Goal: Task Accomplishment & Management: Manage account settings

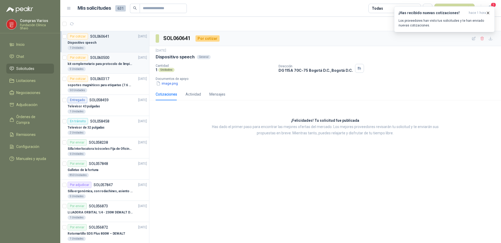
click at [77, 73] on article "Por cotizar SOL060500 [DATE] kit complemetario para protocolo de limpieza 5 Uni…" at bounding box center [104, 62] width 89 height 21
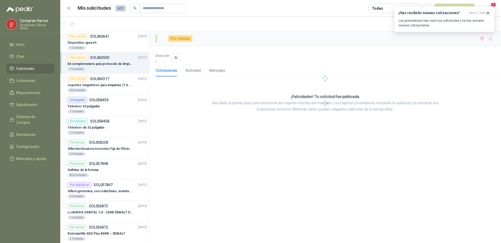
click at [84, 67] on div "kit complemetario para protocolo de limpieza" at bounding box center [107, 64] width 79 height 6
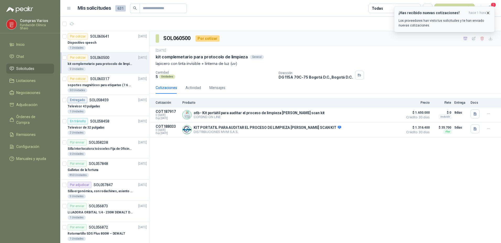
click at [489, 10] on button "¡Has recibido nuevas cotizaciones! hace 1 hora Los proveedores han visto tus so…" at bounding box center [444, 19] width 101 height 26
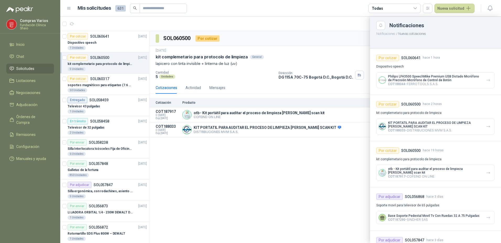
click at [352, 42] on div at bounding box center [280, 130] width 441 height 227
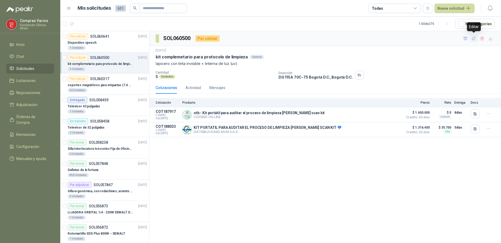
click at [474, 39] on icon "button" at bounding box center [474, 38] width 4 height 4
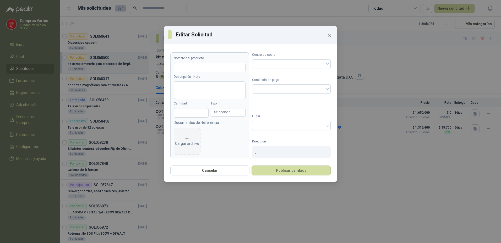
type input "**********"
type textarea "**********"
type input "*"
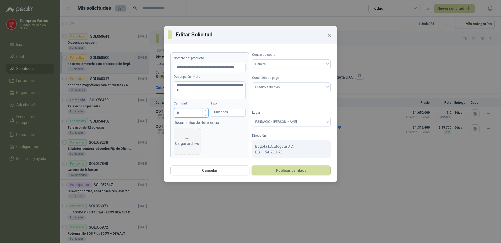
click at [180, 115] on input "*" at bounding box center [191, 113] width 34 height 9
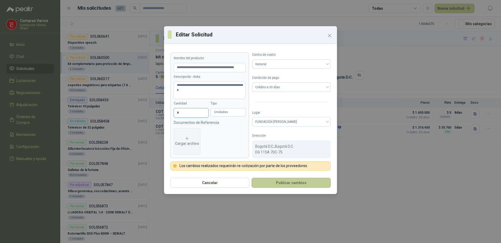
type input "*"
click at [282, 183] on button "Publicar cambios" at bounding box center [291, 183] width 79 height 10
